Goal: Task Accomplishment & Management: Use online tool/utility

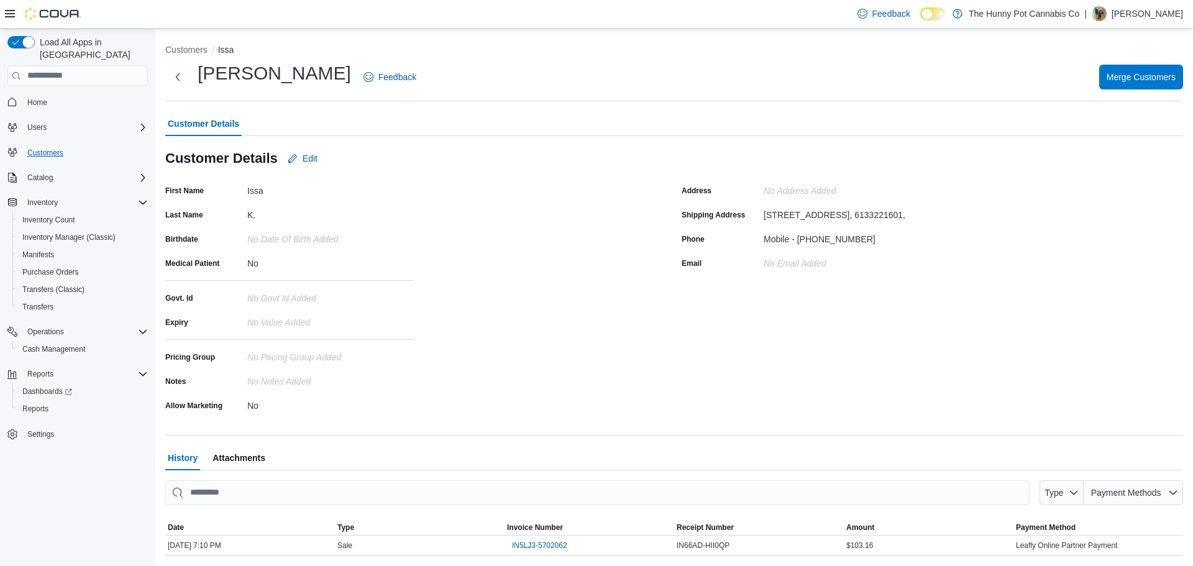
scroll to position [30, 0]
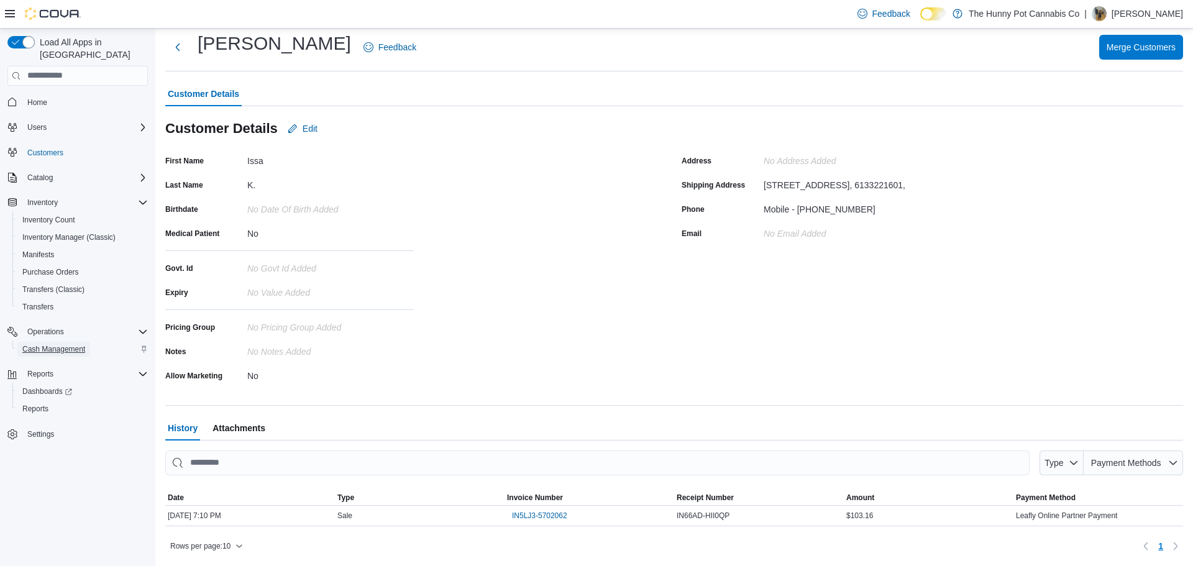
click at [66, 344] on span "Cash Management" at bounding box center [53, 349] width 63 height 10
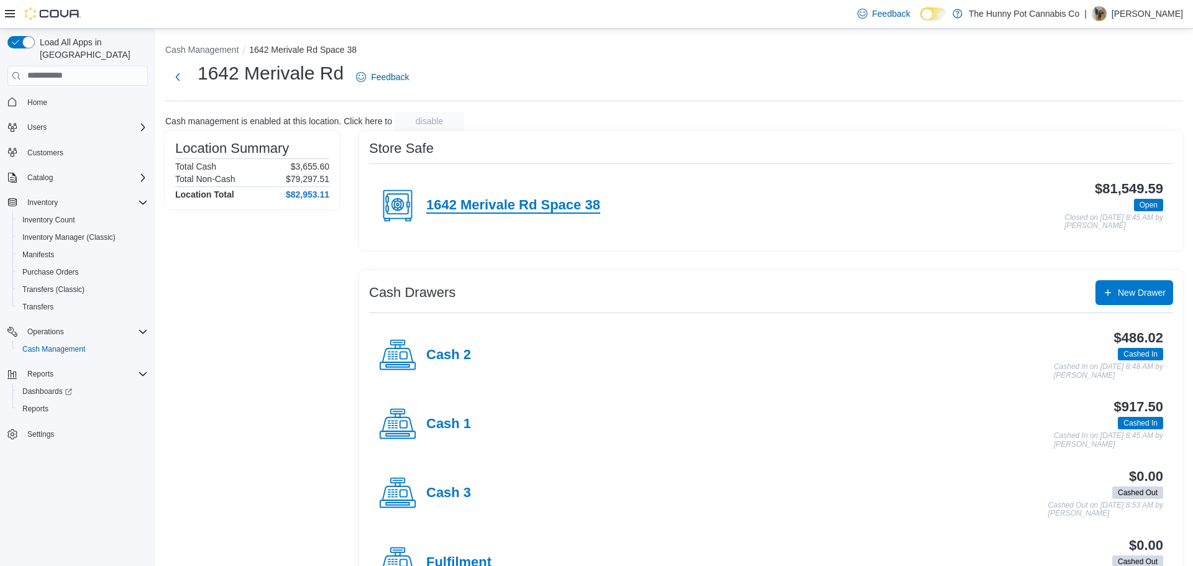
click at [481, 203] on h4 "1642 Merivale Rd Space 38" at bounding box center [513, 206] width 174 height 16
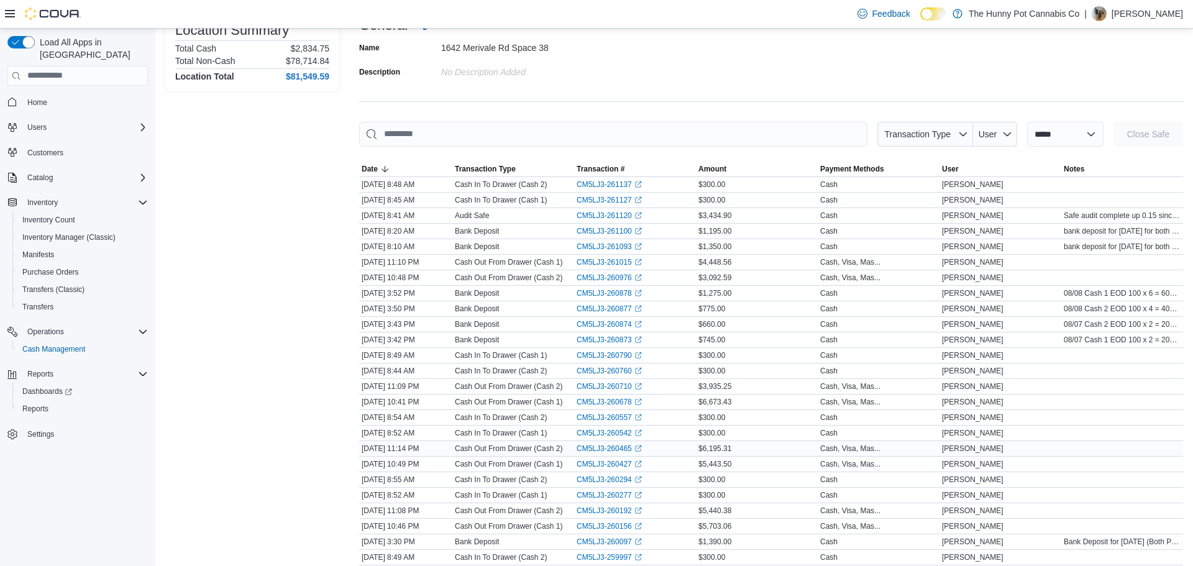
scroll to position [106, 0]
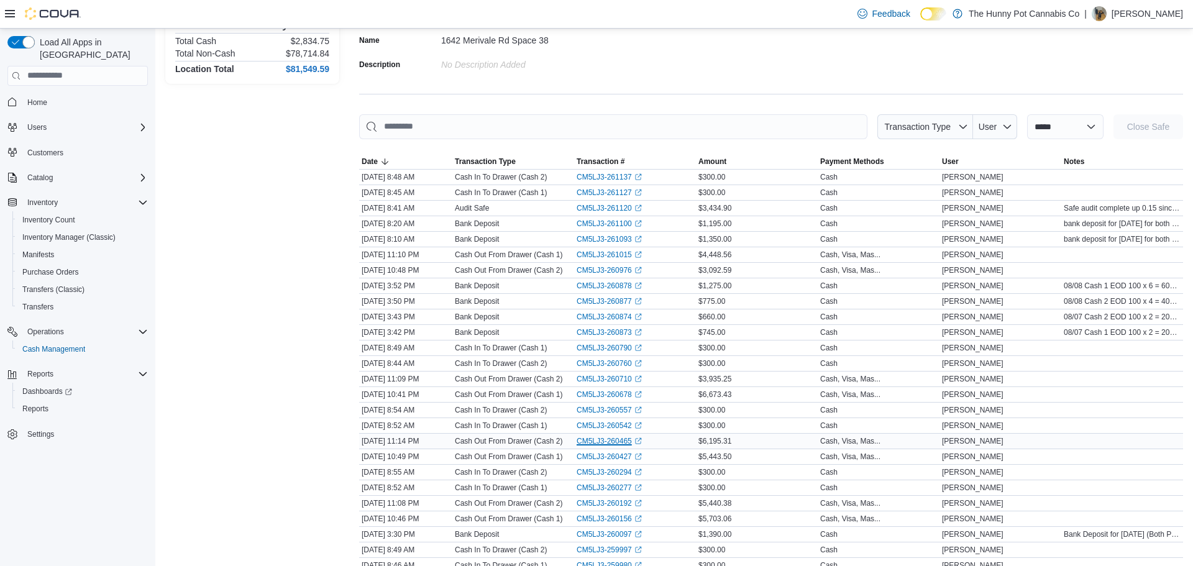
click at [605, 437] on link "CM5LJ3-260465 (opens in a new tab or window)" at bounding box center [609, 441] width 65 height 10
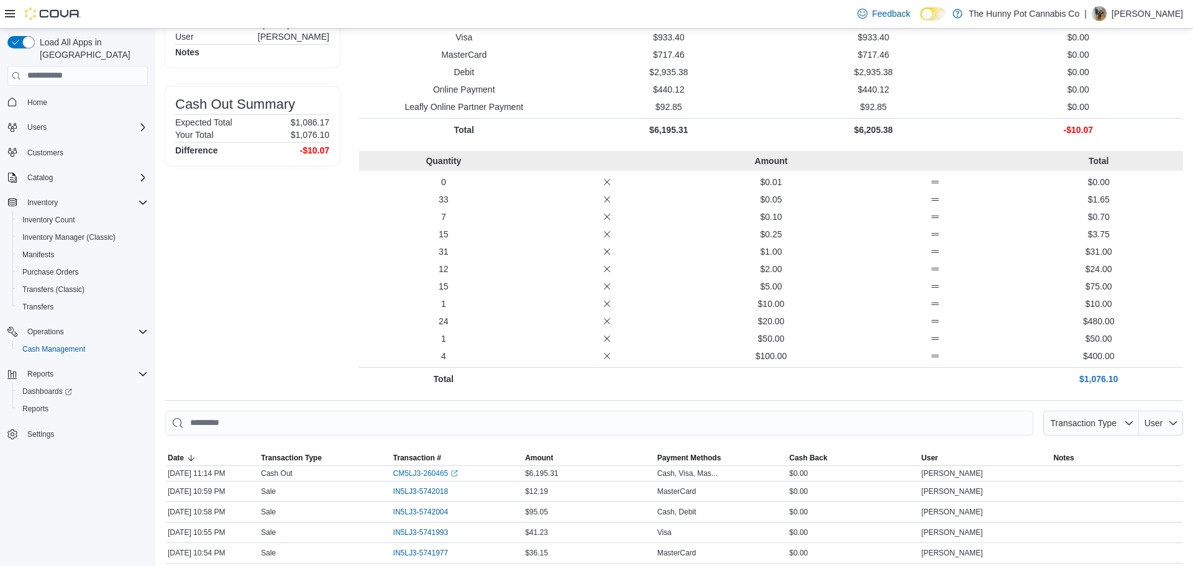
scroll to position [155, 0]
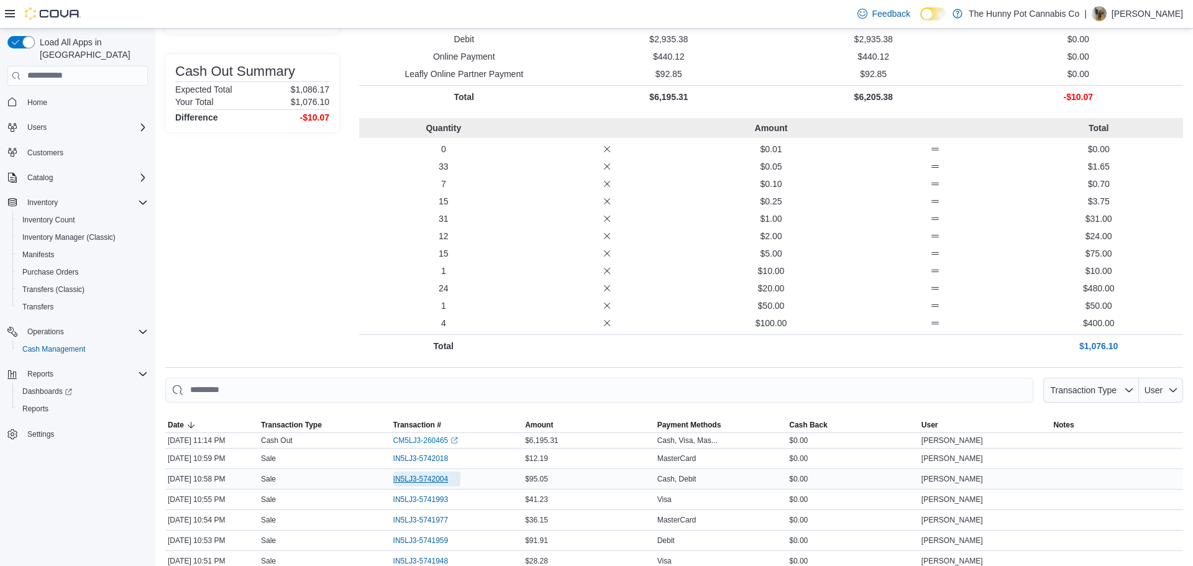
click at [434, 479] on span "IN5LJ3-5742004" at bounding box center [420, 479] width 55 height 10
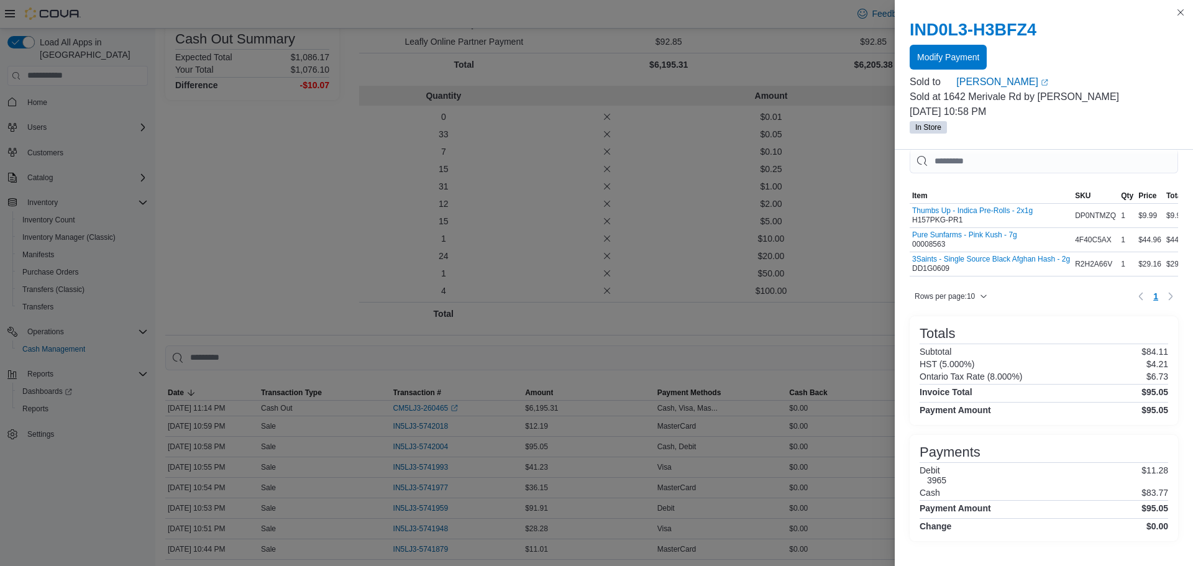
scroll to position [190, 0]
drag, startPoint x: 1053, startPoint y: 36, endPoint x: 910, endPoint y: 35, distance: 142.9
click at [910, 37] on h2 "IND0L3-H3BFZ4" at bounding box center [1044, 30] width 268 height 20
